Goal: Information Seeking & Learning: Learn about a topic

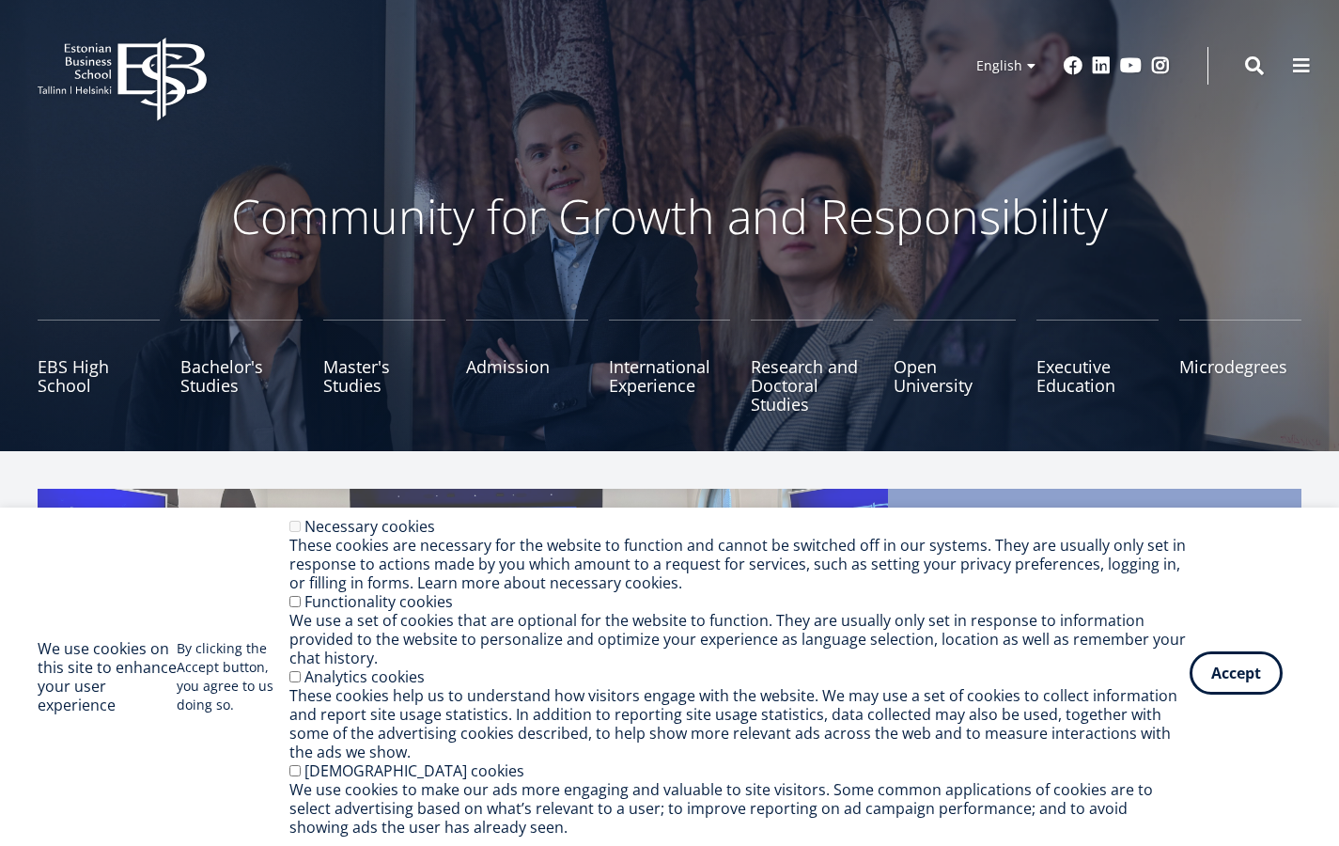
click at [1261, 677] on button "Accept" at bounding box center [1235, 672] width 93 height 43
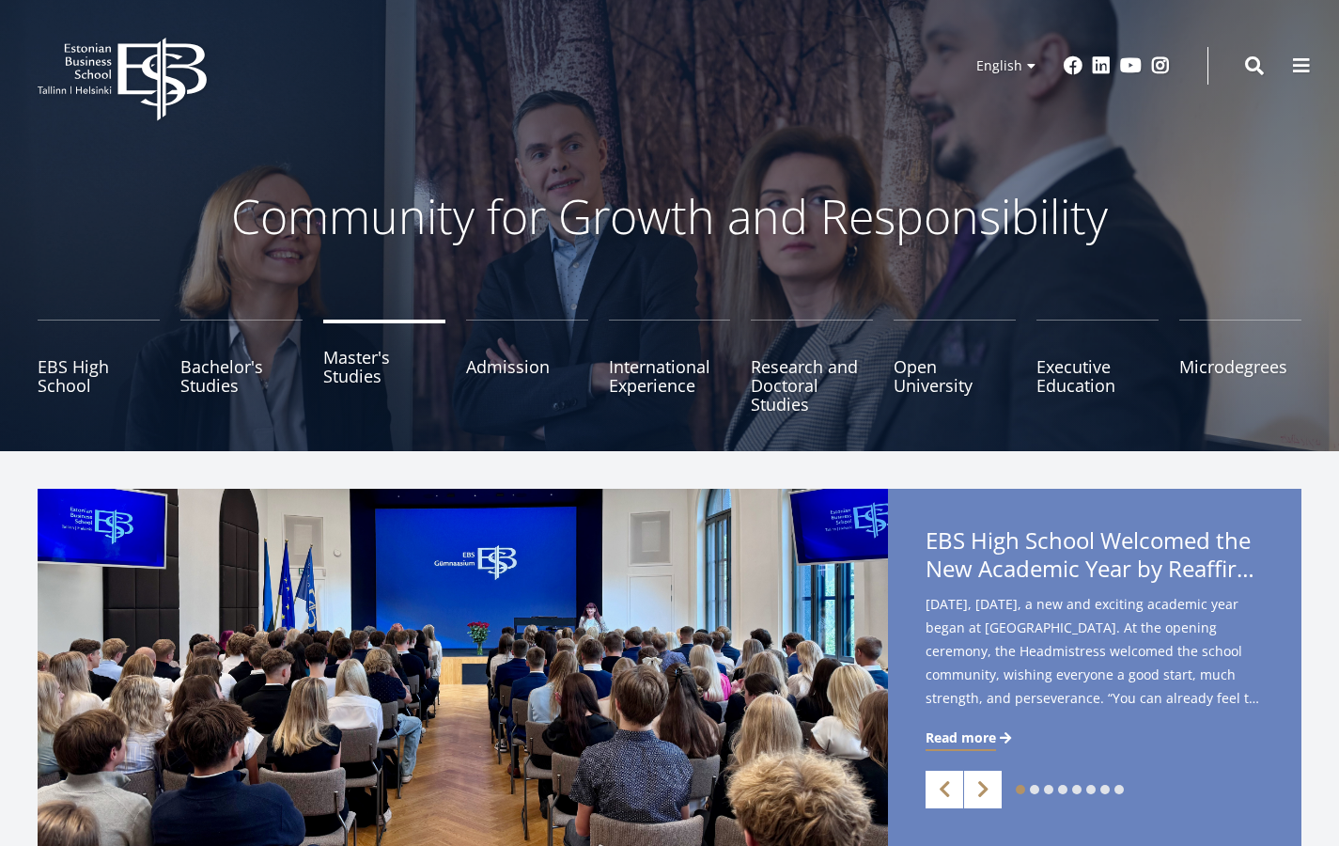
click at [332, 363] on link "Master's Studies" at bounding box center [384, 366] width 122 height 94
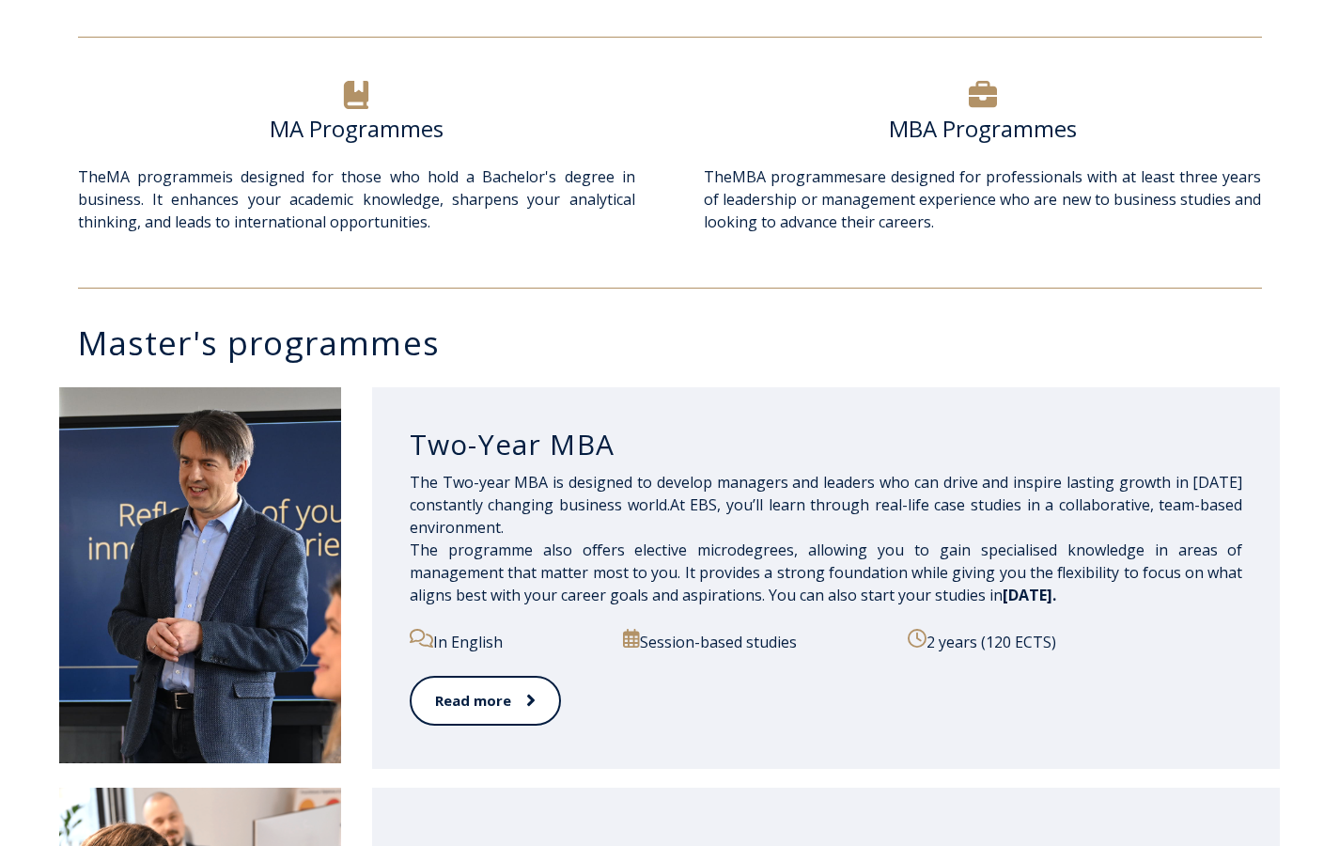
scroll to position [650, 0]
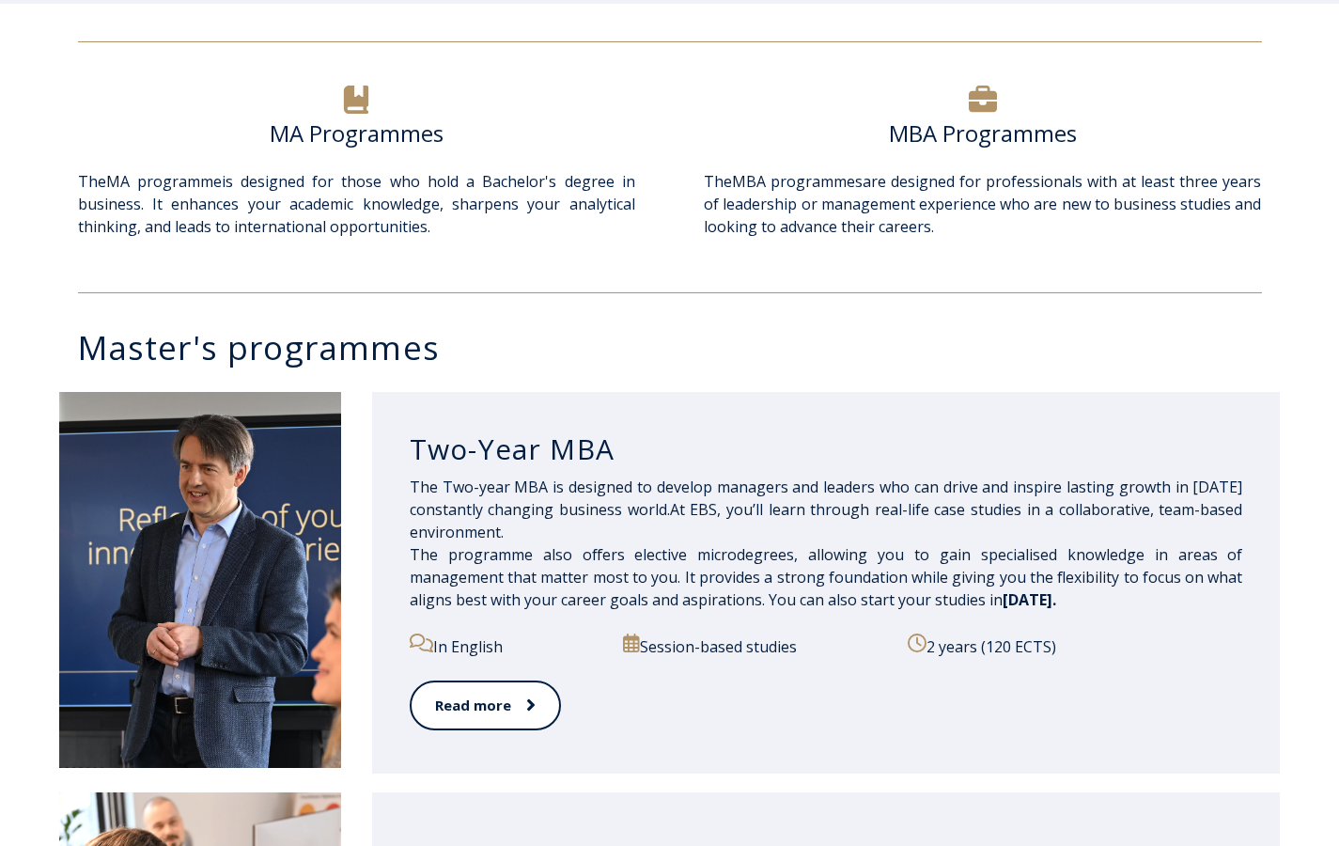
click at [337, 131] on h6 "MA Programmes" at bounding box center [356, 133] width 557 height 28
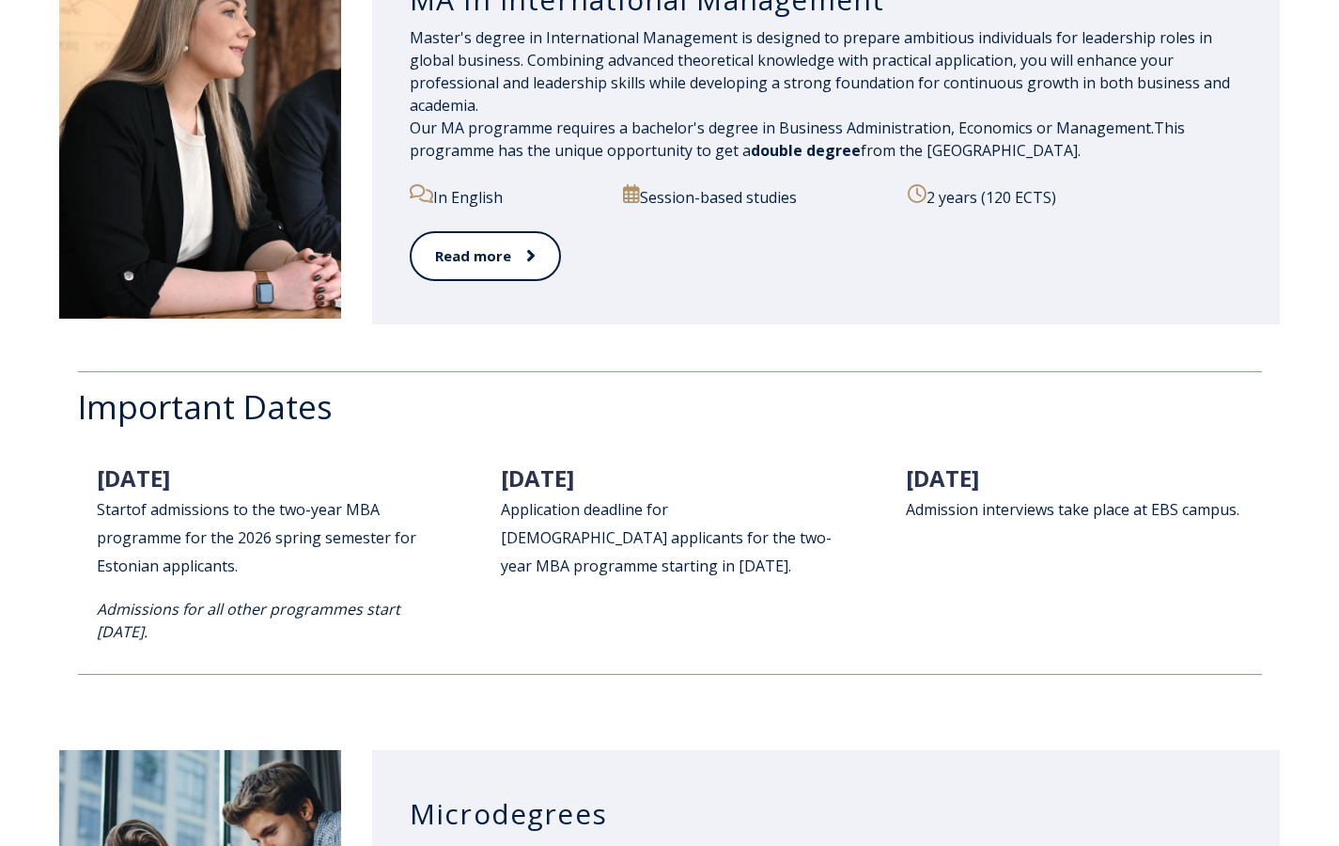
scroll to position [2254, 0]
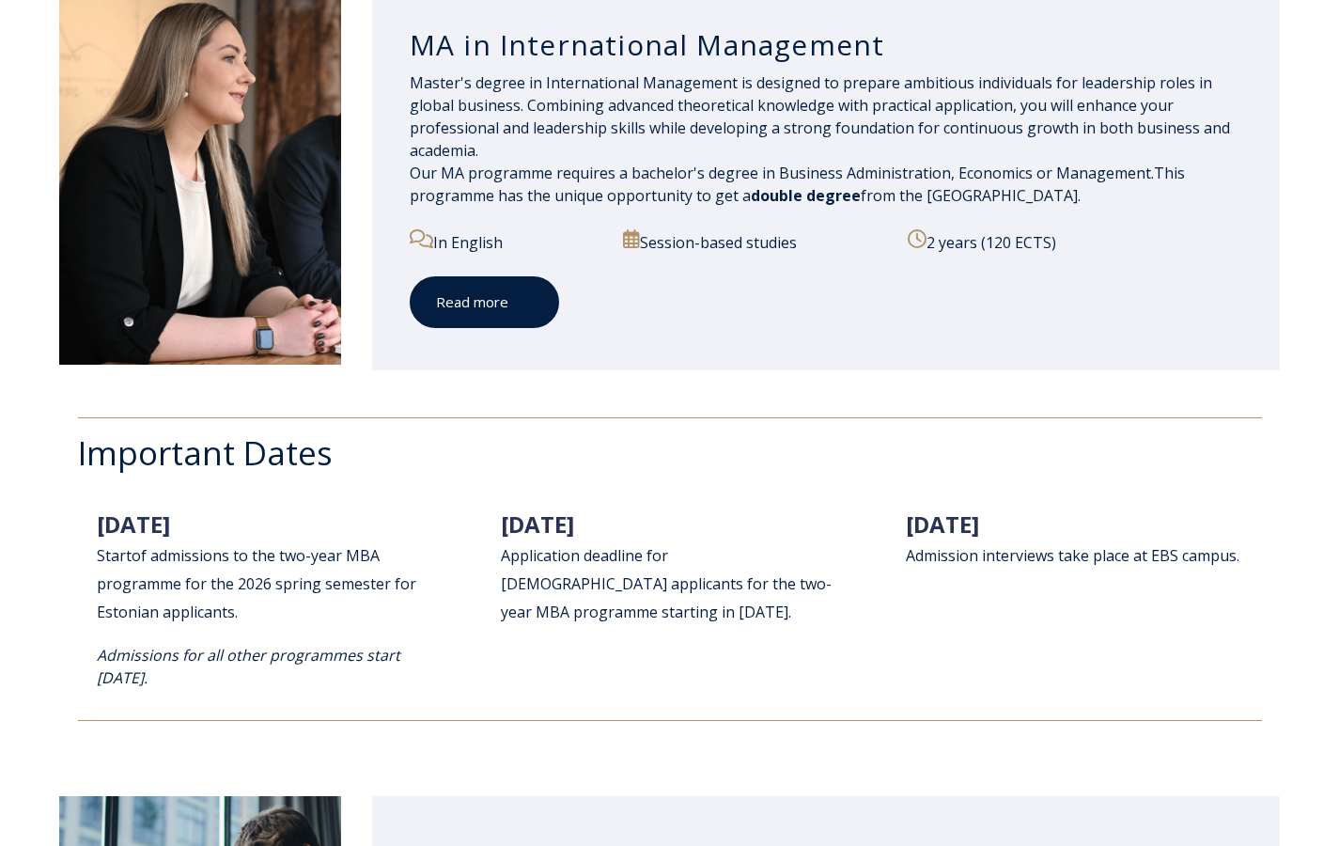
click at [508, 303] on span at bounding box center [520, 301] width 24 height 19
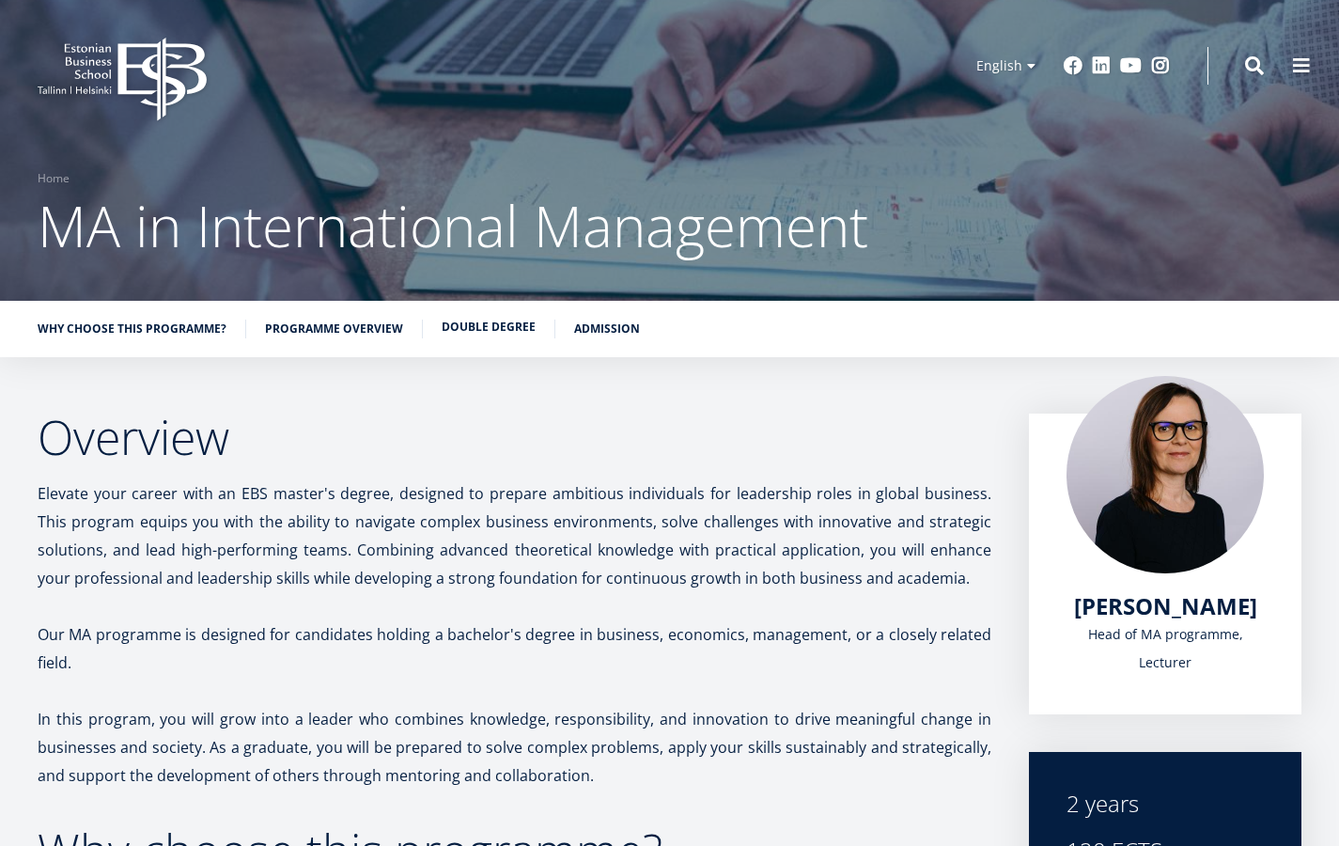
click at [468, 320] on link "Double Degree" at bounding box center [489, 327] width 94 height 19
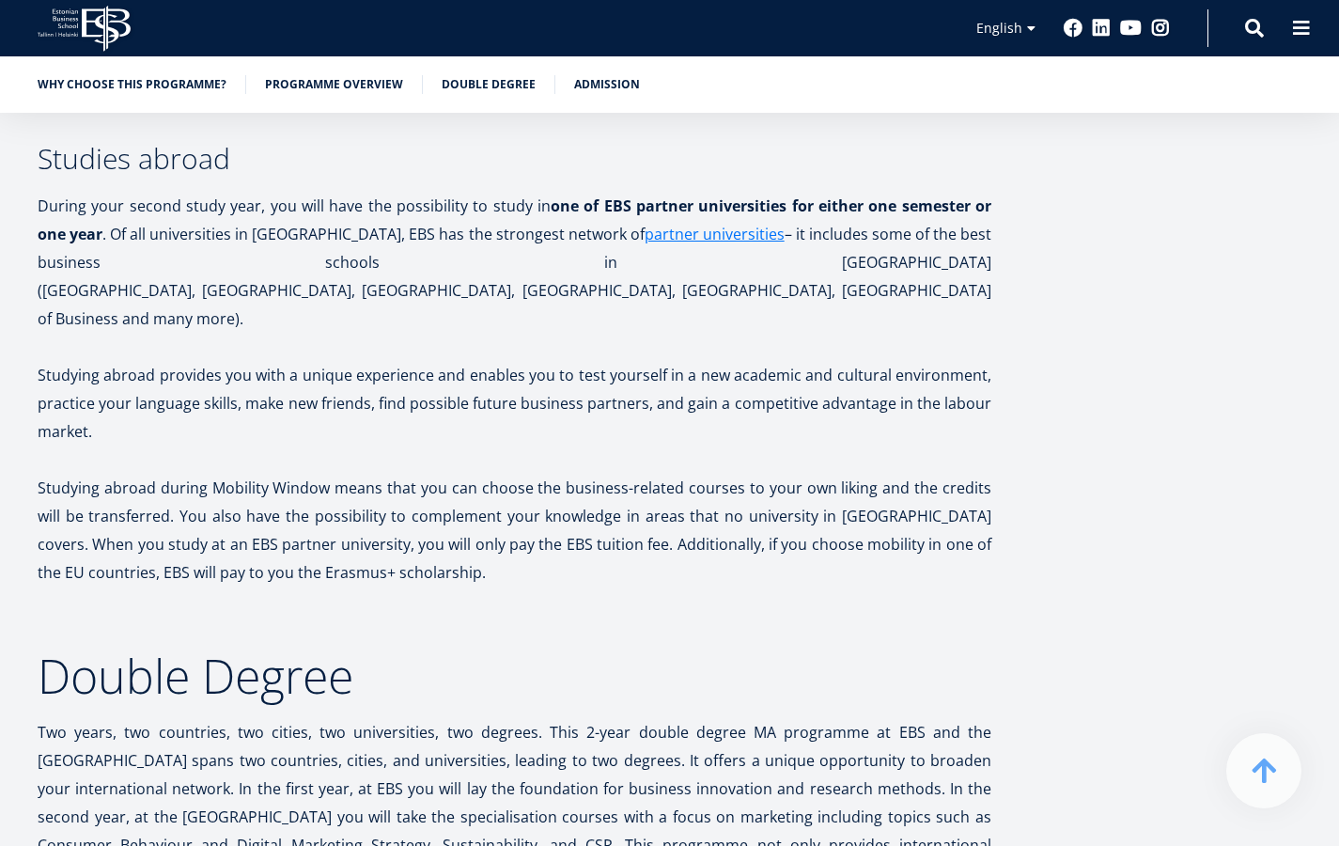
scroll to position [3775, 0]
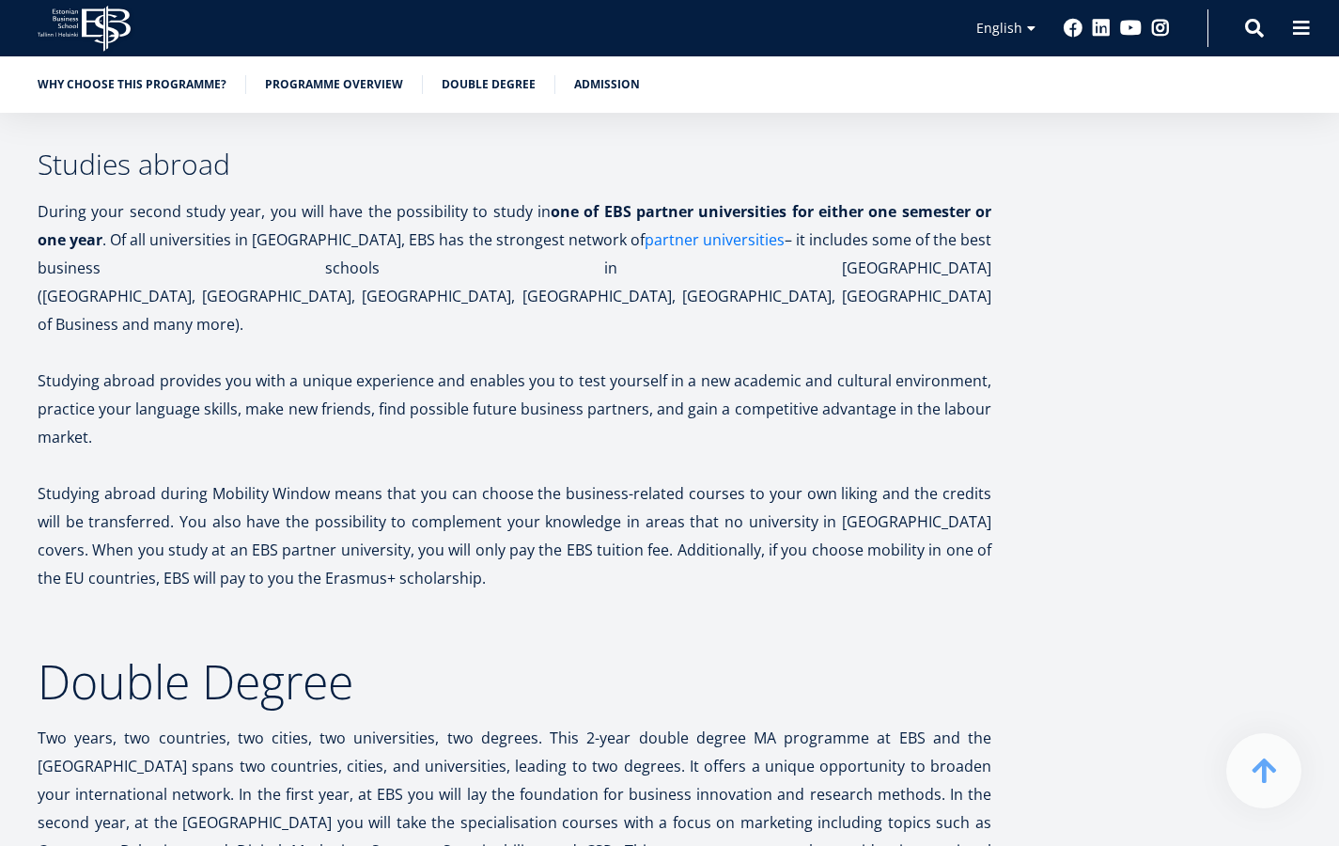
click at [647, 225] on link "partner universities" at bounding box center [714, 239] width 140 height 28
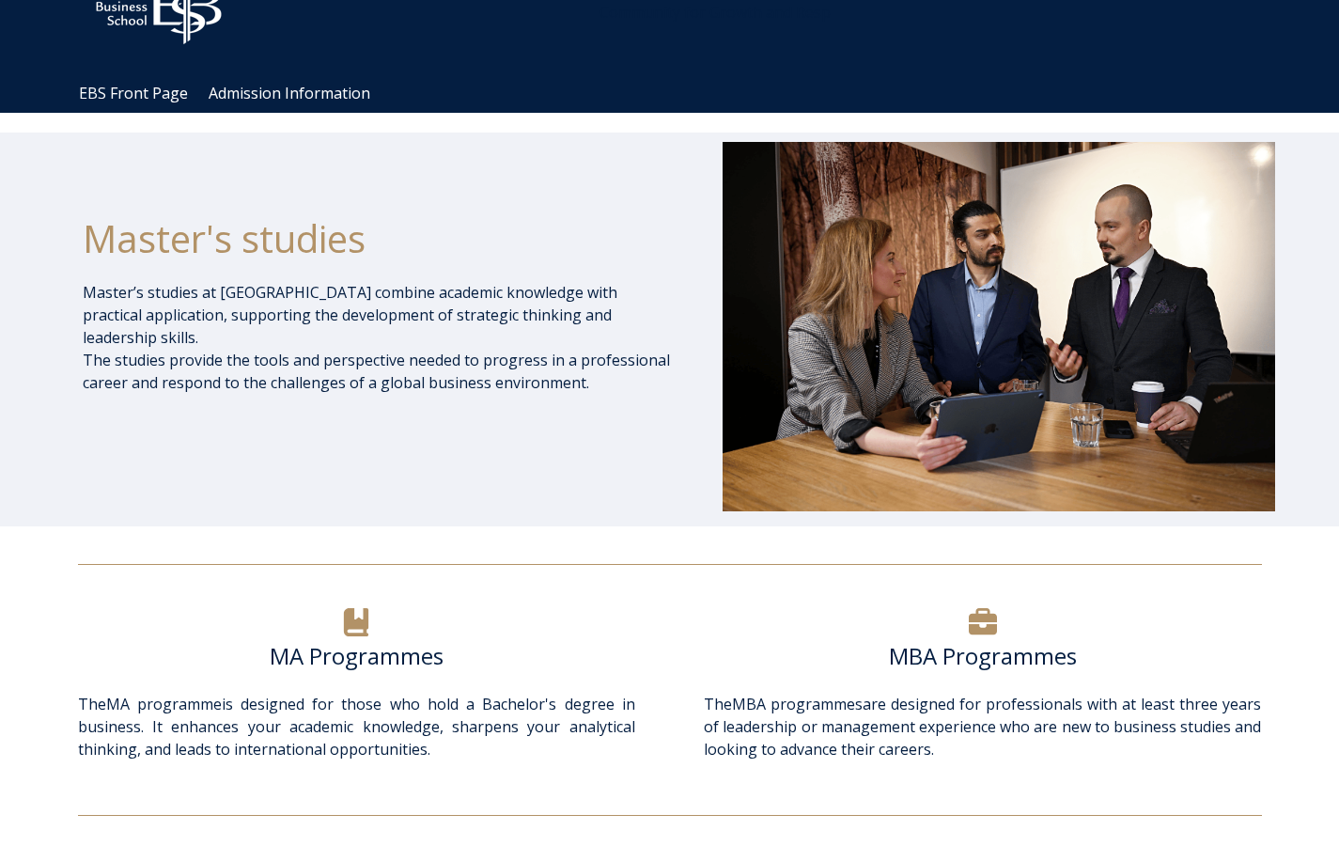
scroll to position [122, 0]
